Goal: Find specific page/section: Find specific page/section

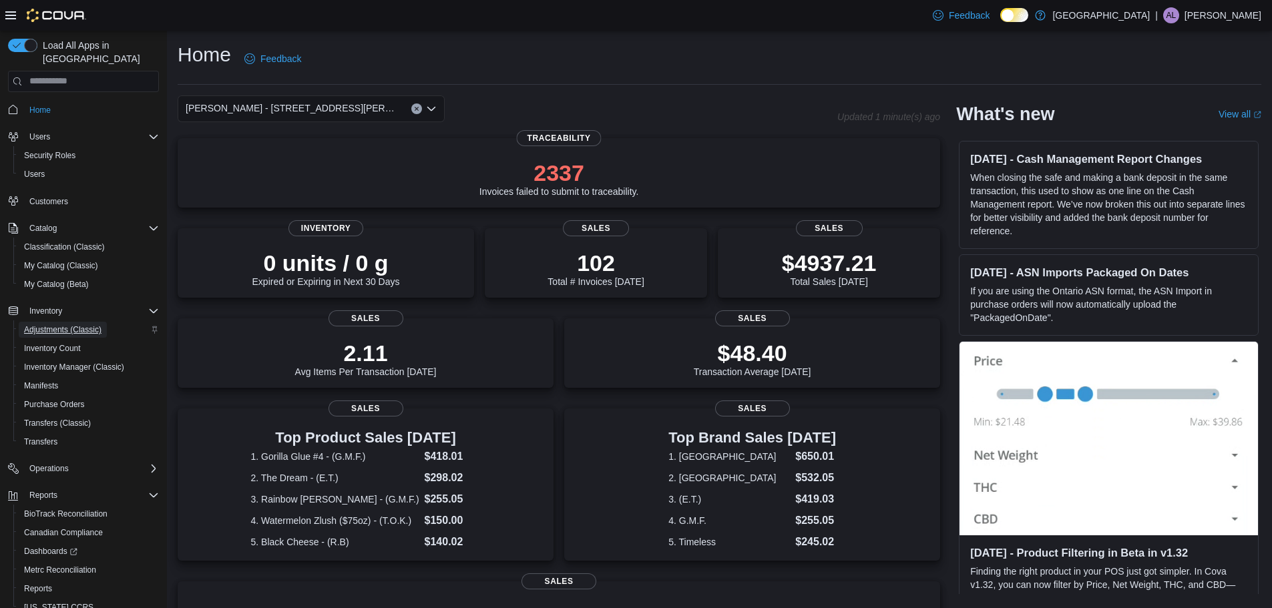
click at [73, 325] on span "Adjustments (Classic)" at bounding box center [62, 330] width 77 height 11
